Goal: Task Accomplishment & Management: Use online tool/utility

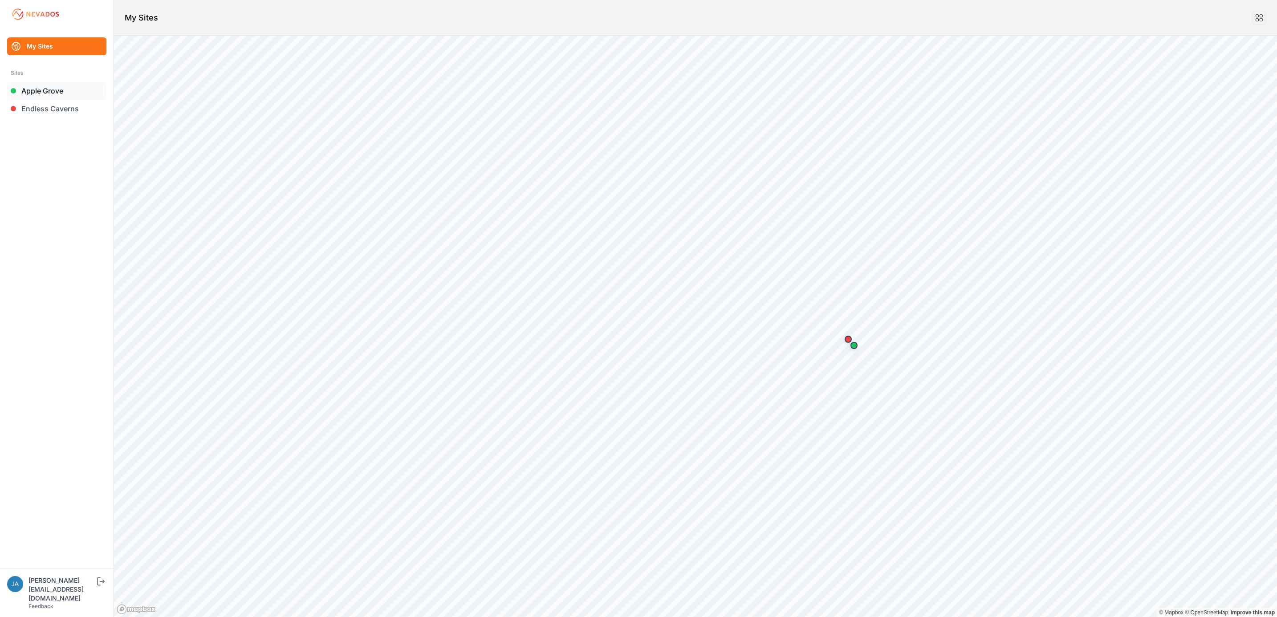
click at [59, 91] on link "Apple Grove" at bounding box center [56, 91] width 99 height 18
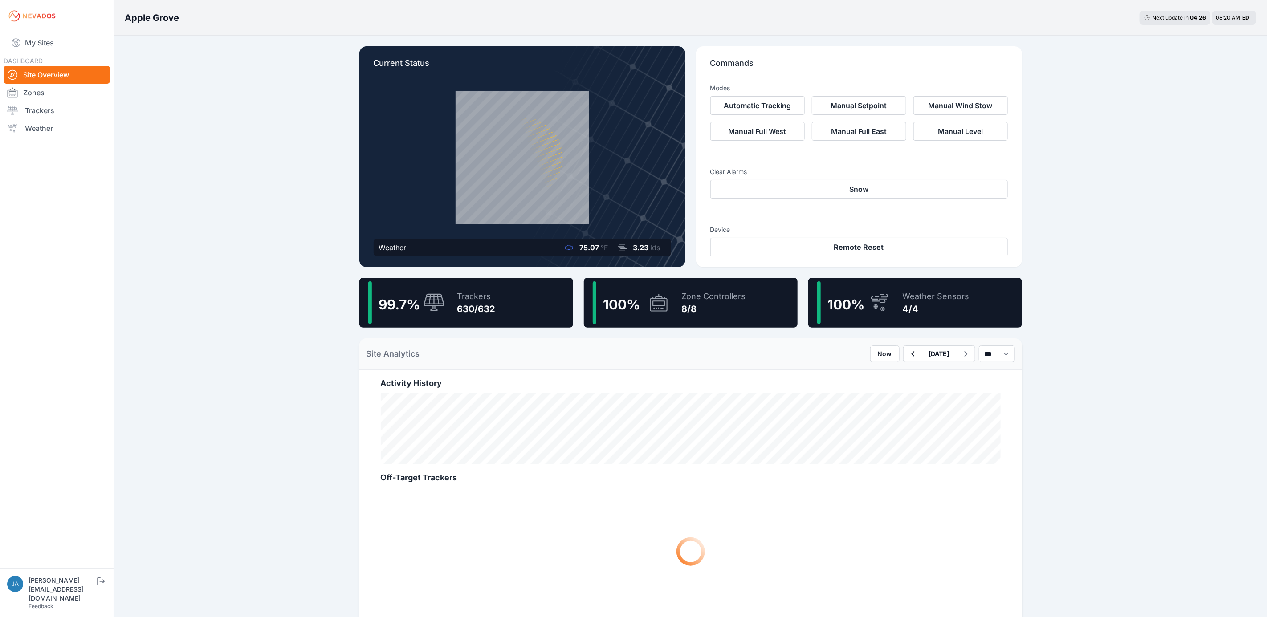
click at [444, 306] on icon at bounding box center [434, 303] width 20 height 18
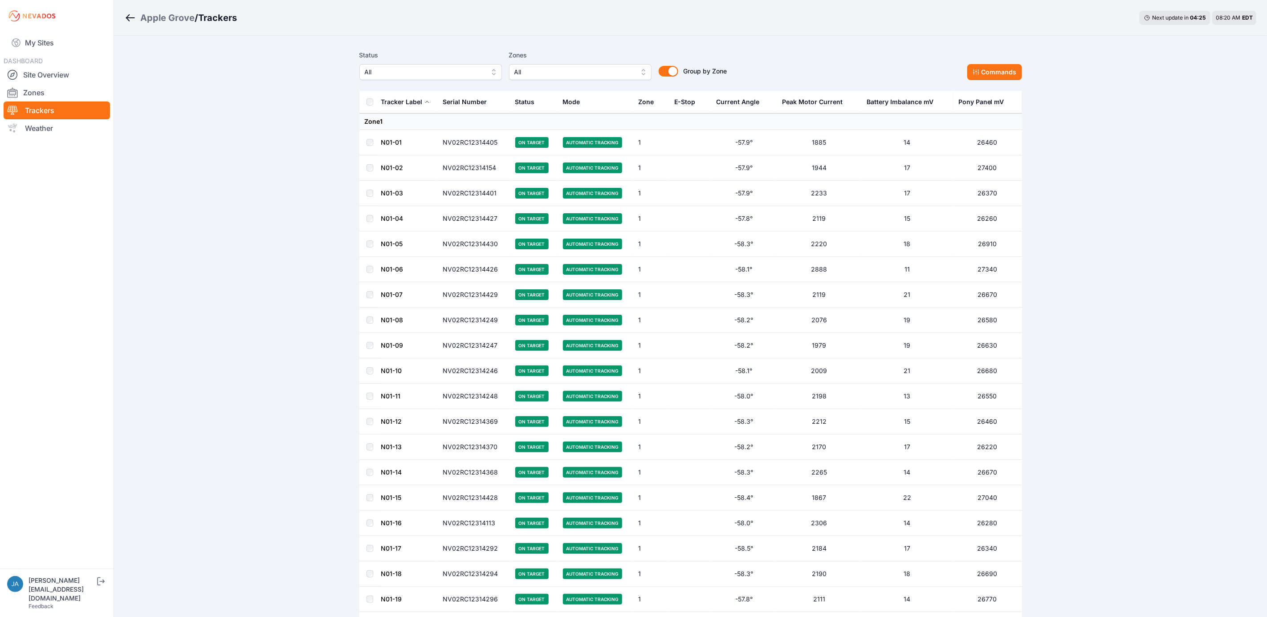
click at [420, 67] on span "All" at bounding box center [424, 72] width 119 height 11
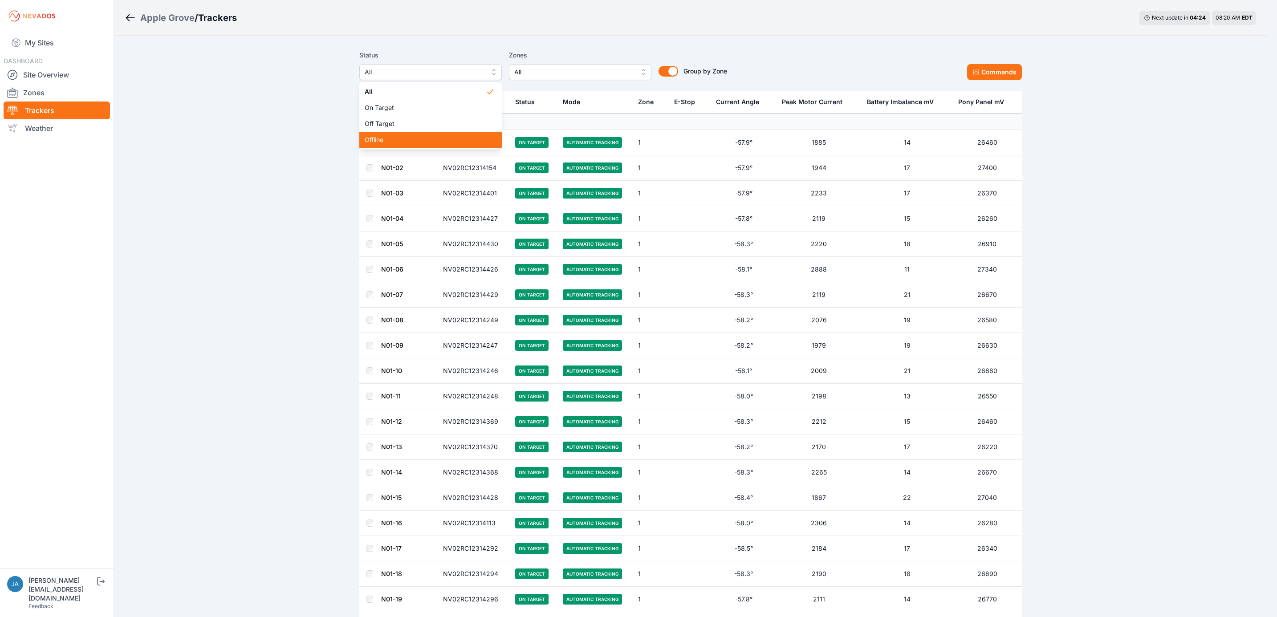
click at [404, 141] on span "Offline" at bounding box center [425, 139] width 121 height 9
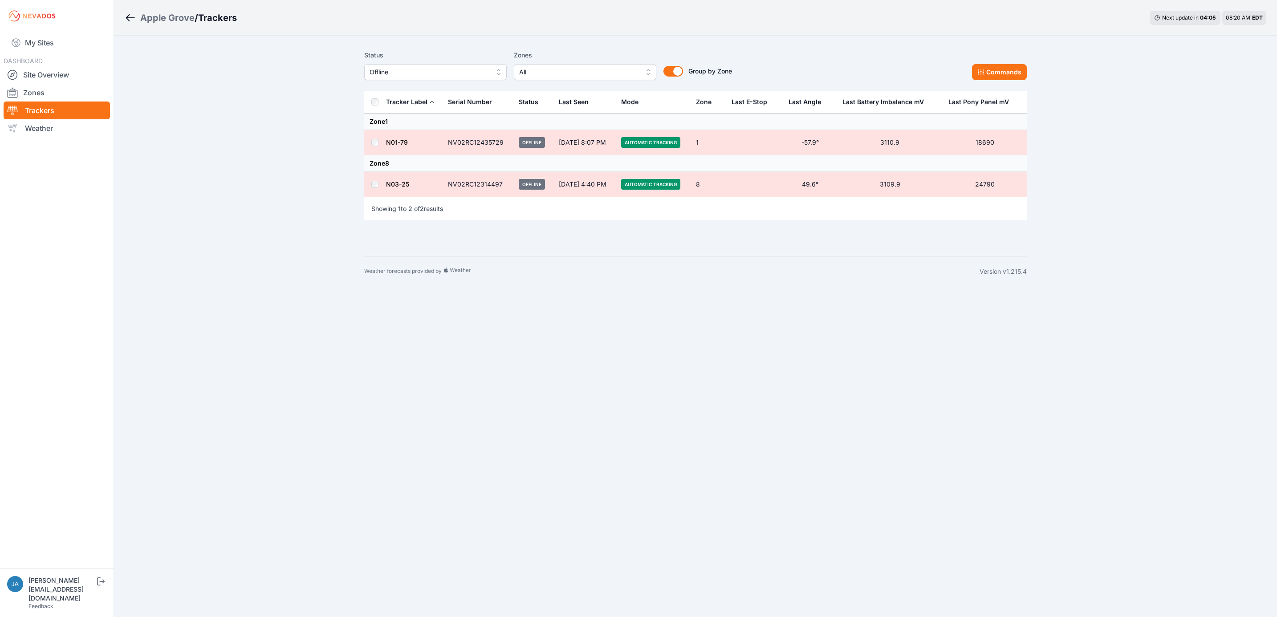
drag, startPoint x: 466, startPoint y: 73, endPoint x: 465, endPoint y: 79, distance: 5.9
click at [466, 73] on span "Offline" at bounding box center [429, 72] width 119 height 11
click at [441, 126] on span "Off Target" at bounding box center [430, 123] width 121 height 9
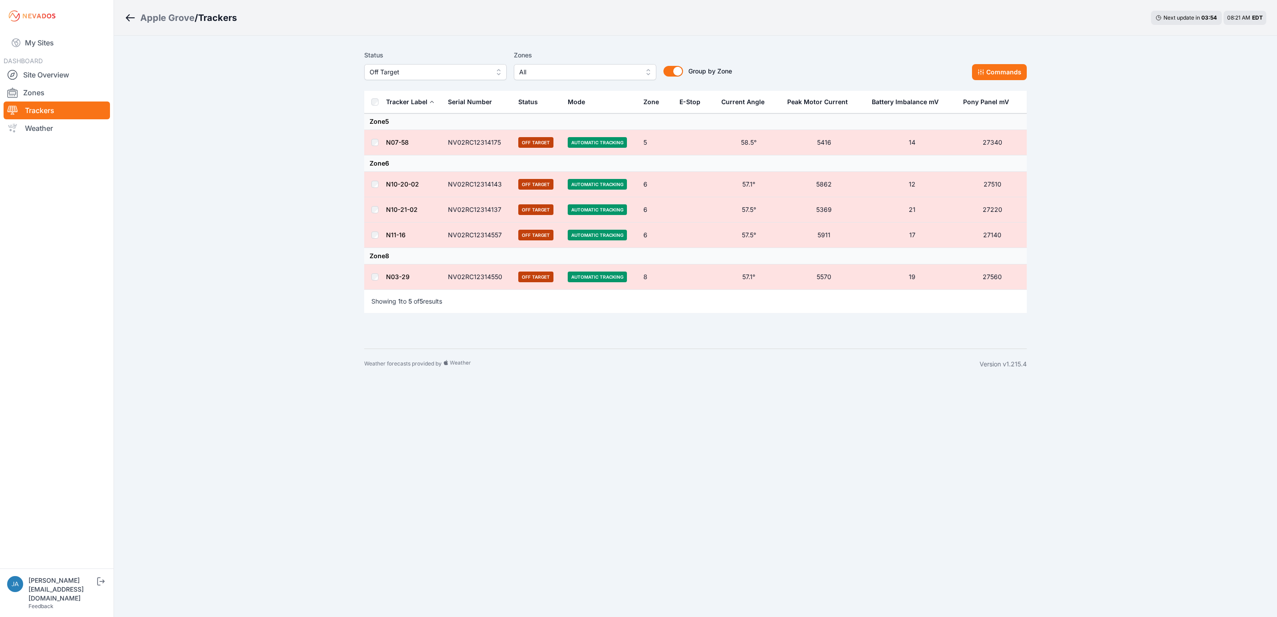
click at [979, 81] on div "Status Off Target Zones All Group by Zone Group by Zone Commands" at bounding box center [695, 68] width 663 height 45
click at [985, 76] on icon at bounding box center [981, 72] width 7 height 7
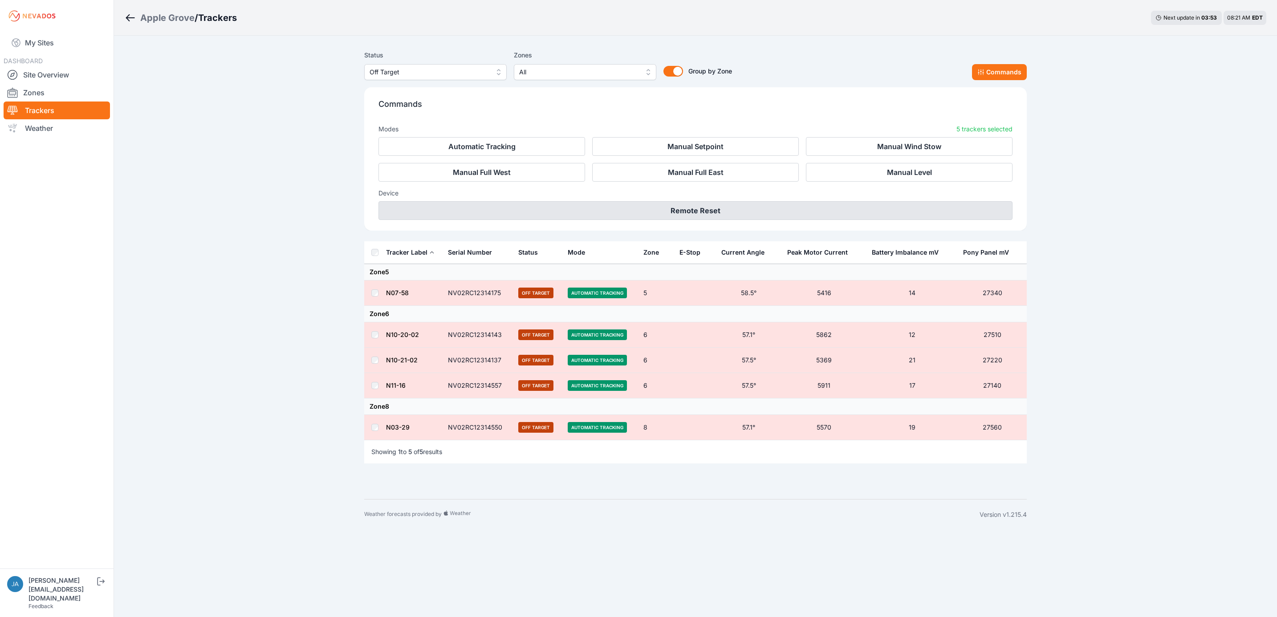
click at [791, 213] on button "Remote Reset" at bounding box center [696, 210] width 634 height 19
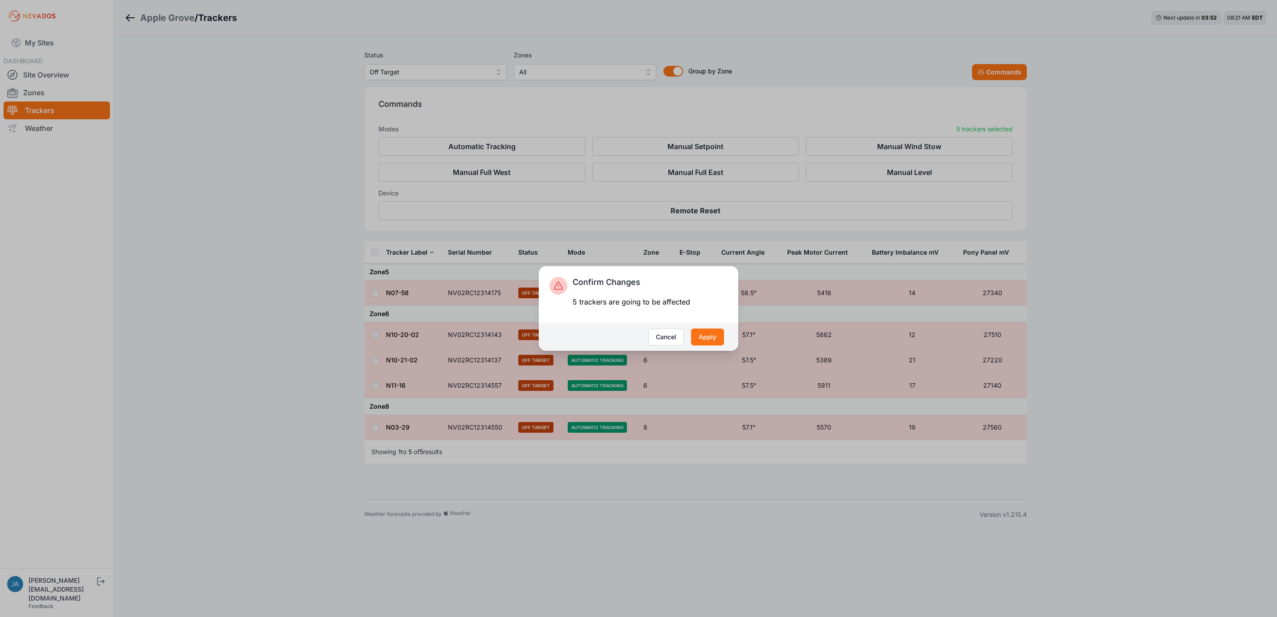
click at [718, 327] on div "Cancel Apply" at bounding box center [639, 337] width 200 height 28
click at [712, 337] on button "Apply" at bounding box center [707, 337] width 33 height 17
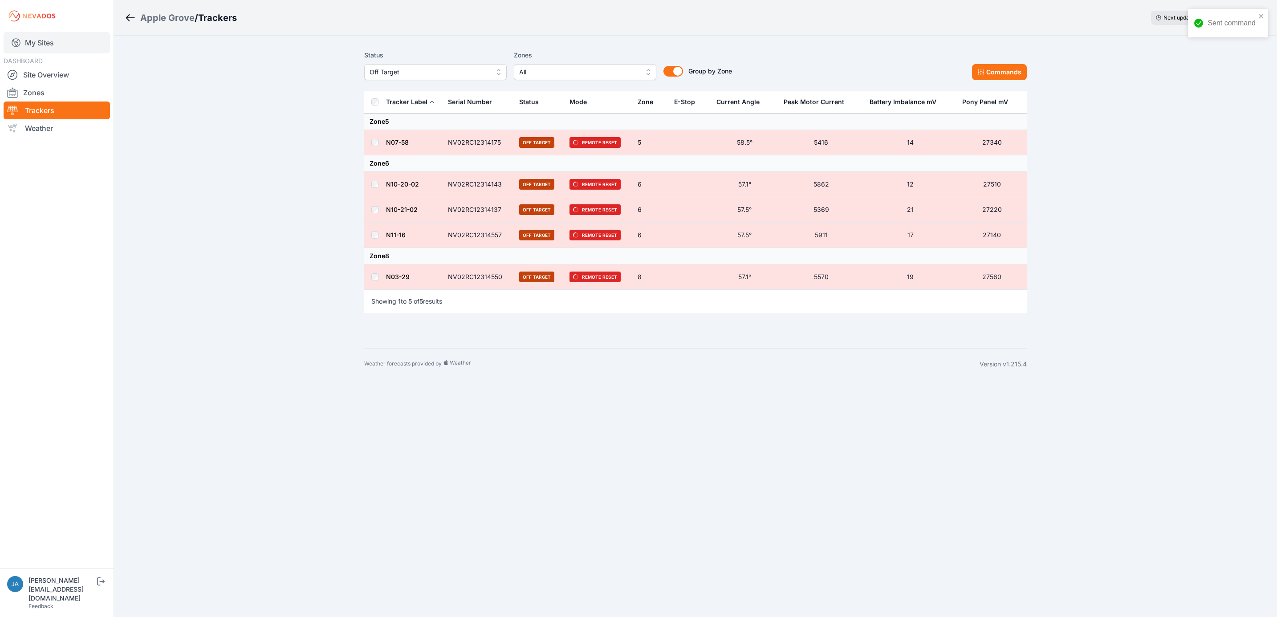
click at [19, 44] on icon at bounding box center [16, 42] width 11 height 11
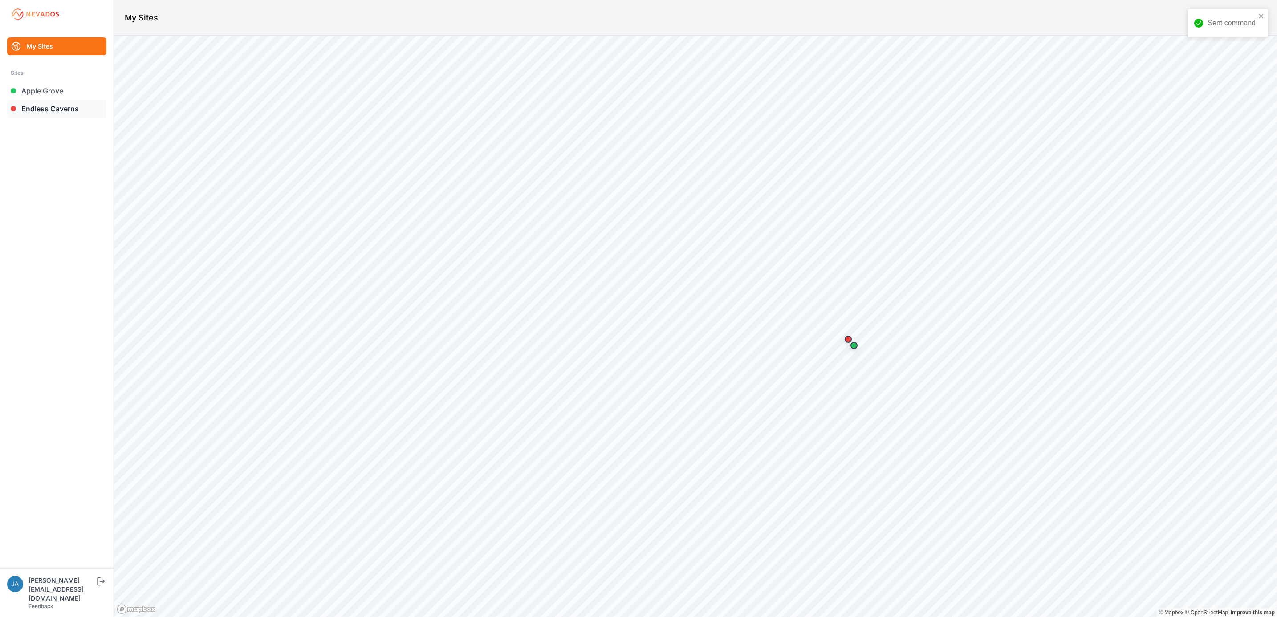
click at [76, 117] on link "Endless Caverns" at bounding box center [56, 109] width 99 height 18
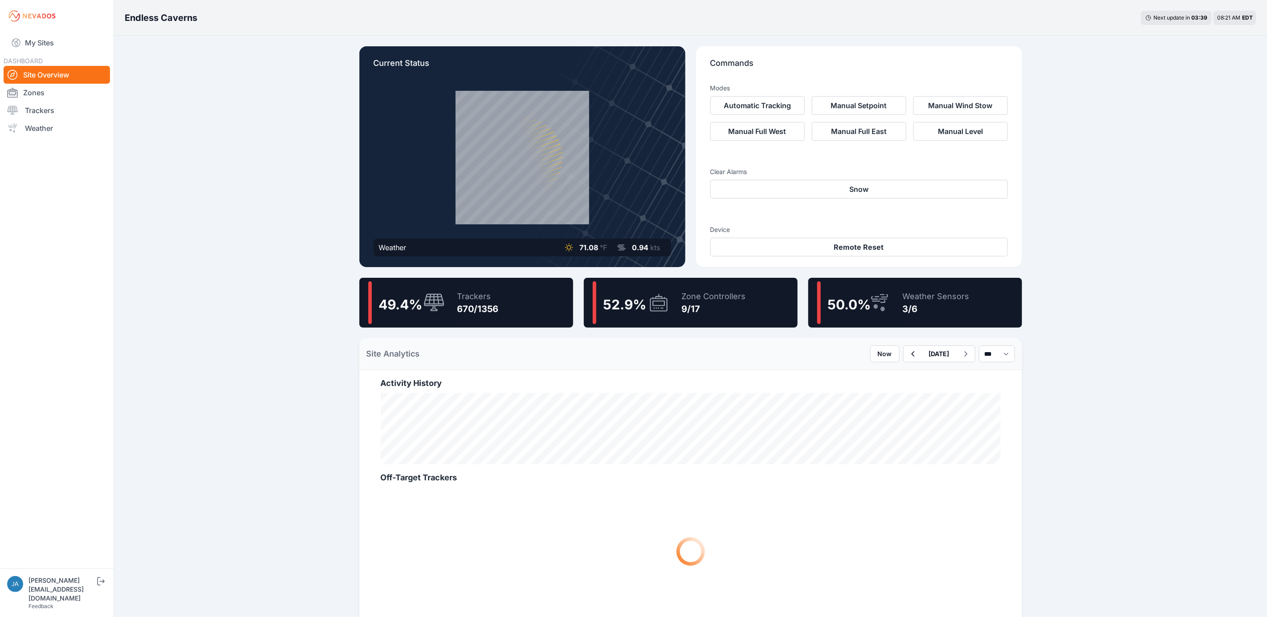
click at [479, 294] on div "Trackers" at bounding box center [477, 296] width 41 height 12
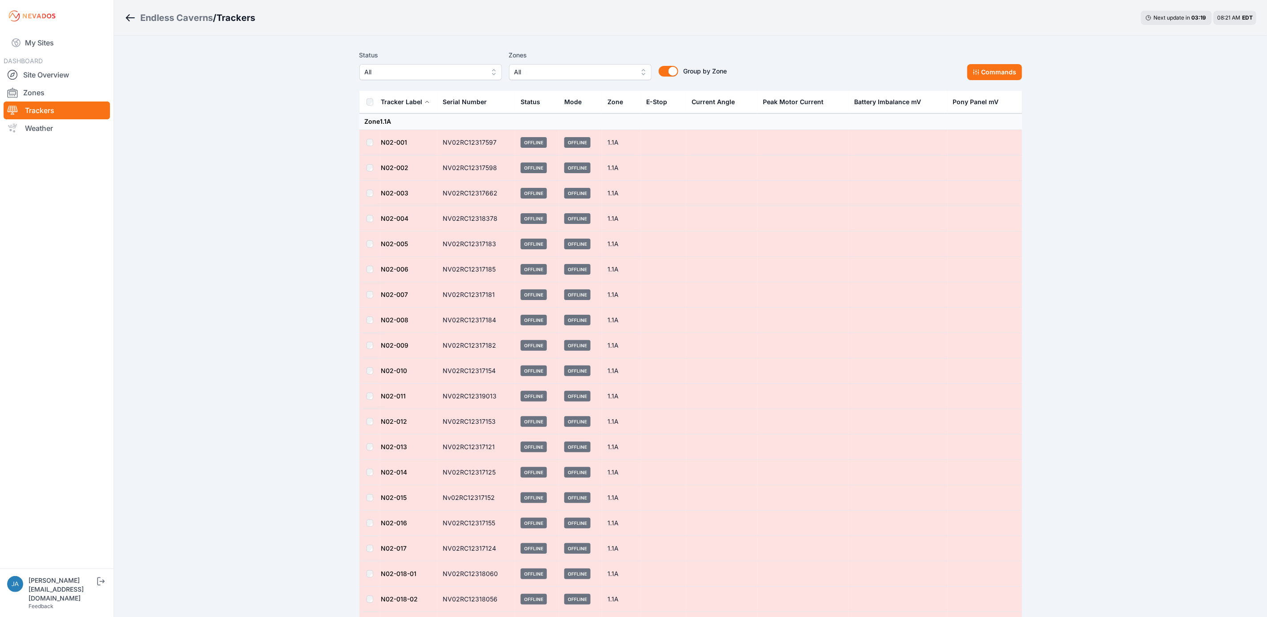
drag, startPoint x: 456, startPoint y: 74, endPoint x: 455, endPoint y: 79, distance: 5.1
click at [456, 74] on span "All" at bounding box center [424, 72] width 119 height 11
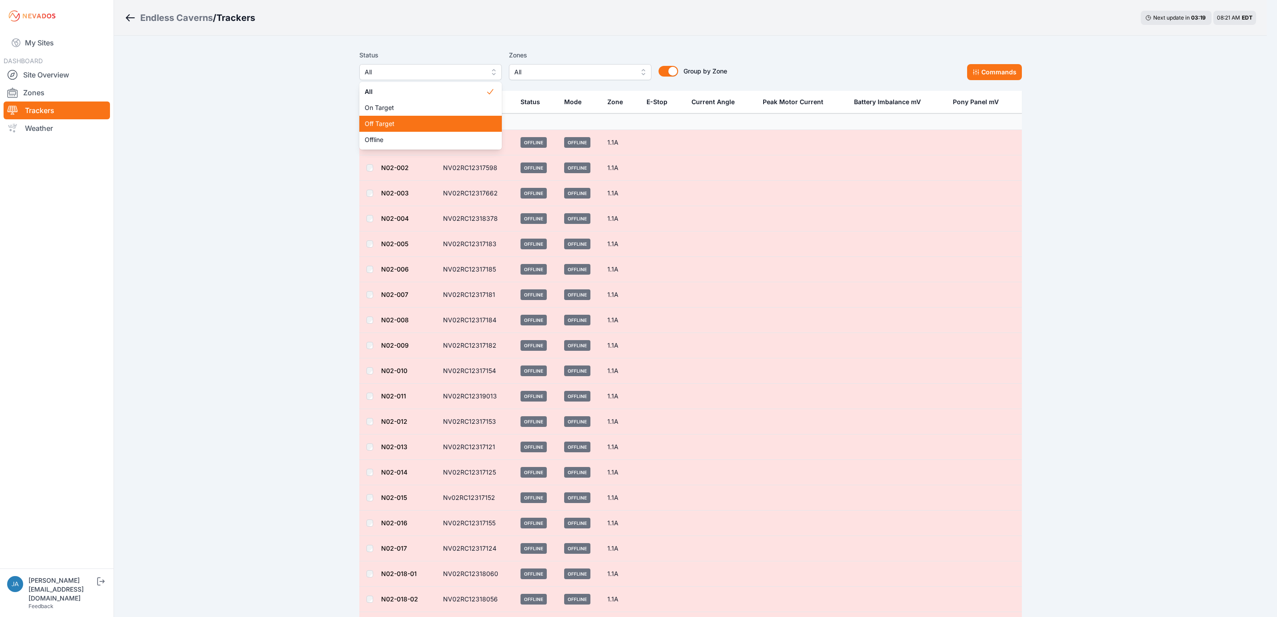
click at [430, 130] on div "Off Target" at bounding box center [430, 124] width 143 height 16
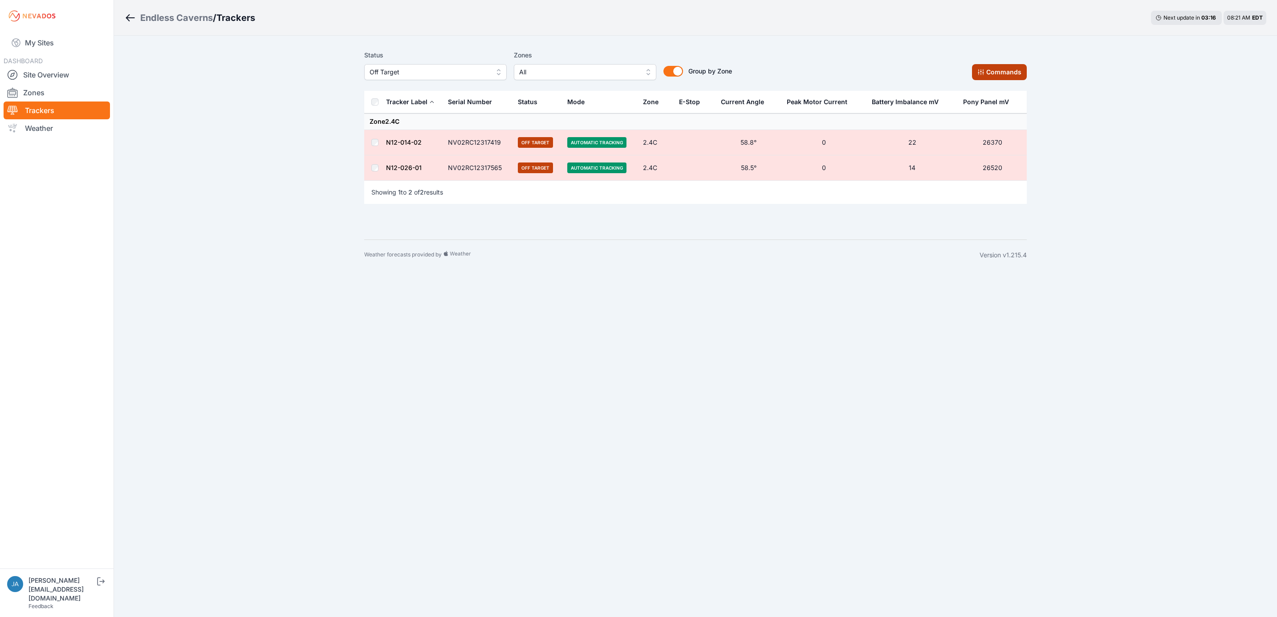
click at [993, 70] on button "Commands" at bounding box center [999, 72] width 55 height 16
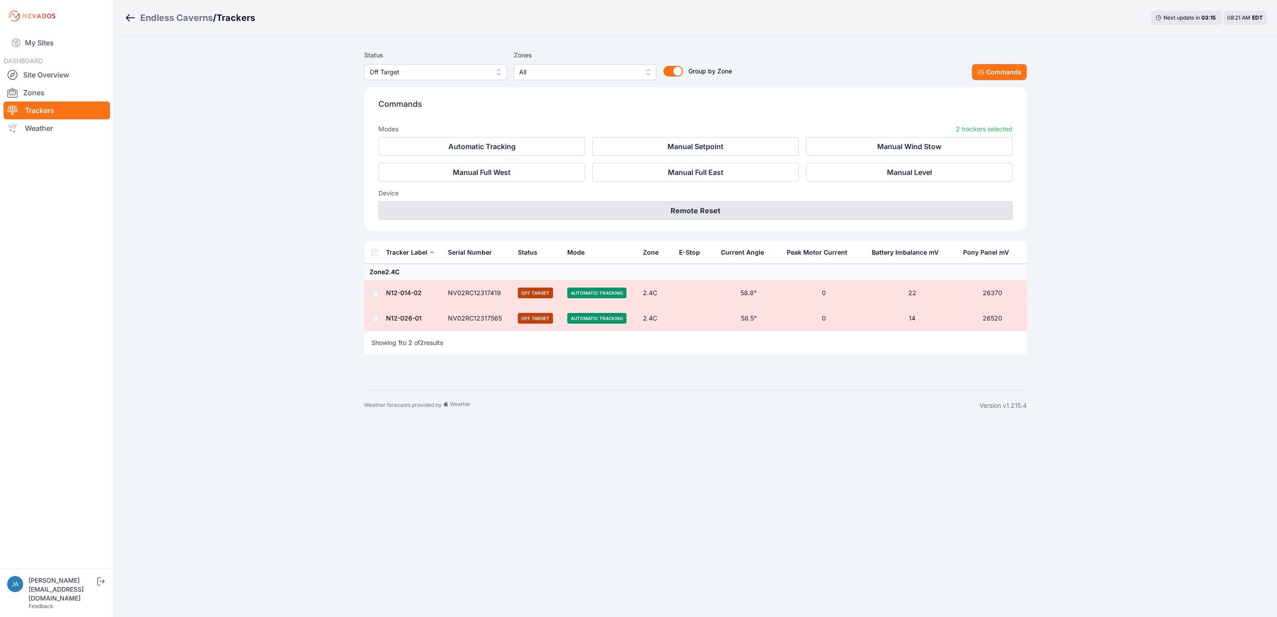
click at [798, 207] on button "Remote Reset" at bounding box center [696, 210] width 634 height 19
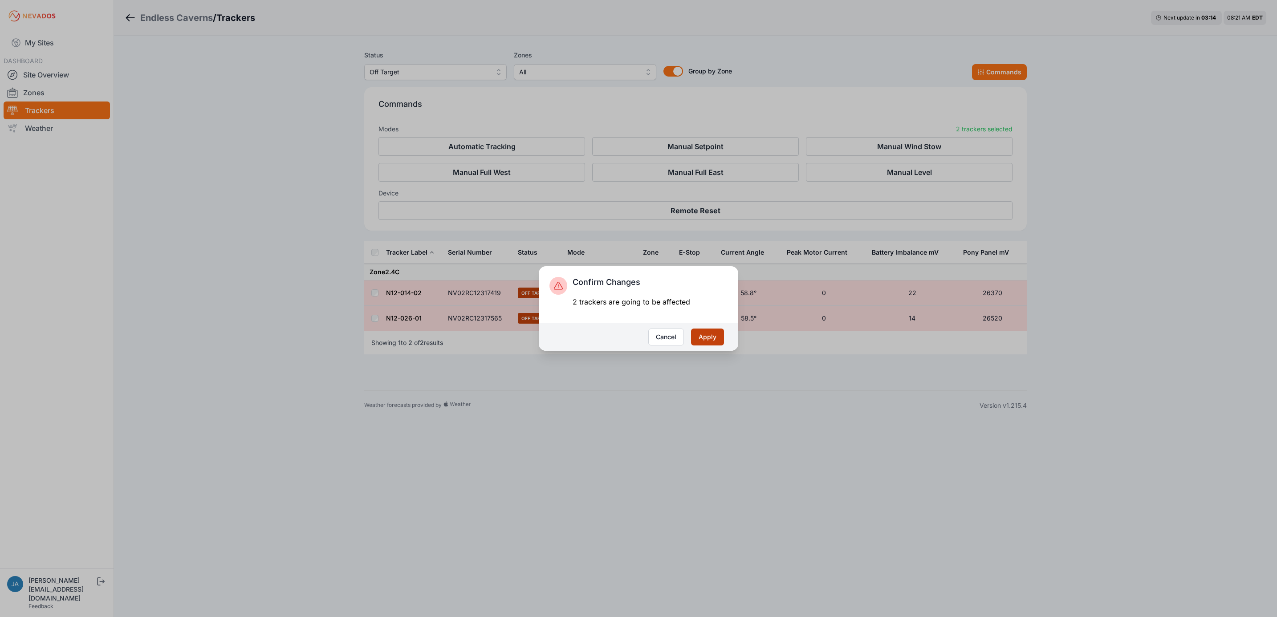
click at [704, 338] on button "Apply" at bounding box center [707, 337] width 33 height 17
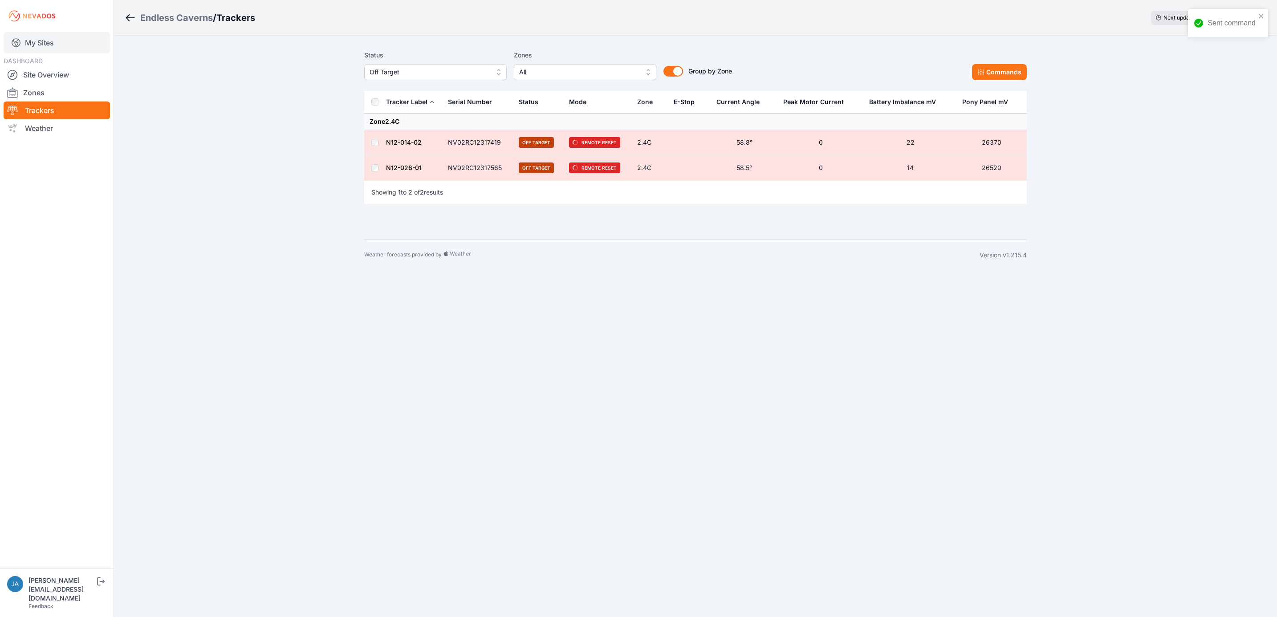
click at [53, 39] on link "My Sites" at bounding box center [57, 42] width 106 height 21
